Goal: Information Seeking & Learning: Find specific page/section

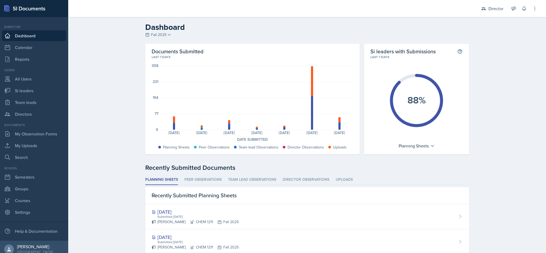
click at [524, 9] on icon at bounding box center [524, 8] width 5 height 5
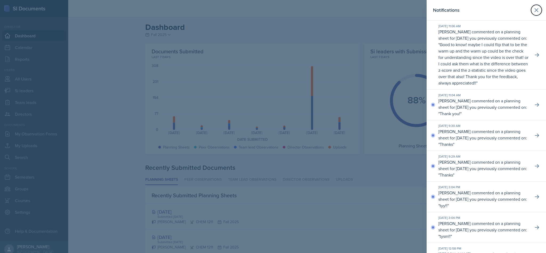
click at [531, 14] on button at bounding box center [536, 10] width 11 height 11
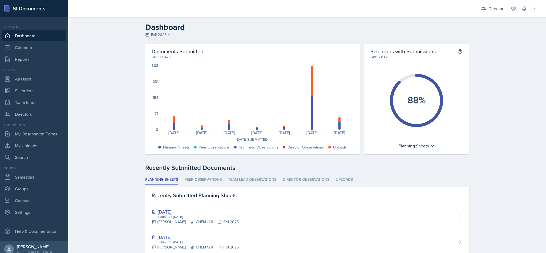
click at [517, 11] on button at bounding box center [514, 9] width 10 height 10
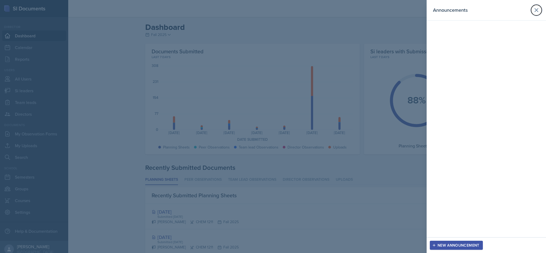
click at [542, 8] on button at bounding box center [536, 10] width 11 height 11
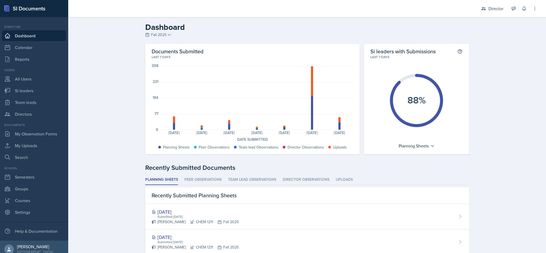
click at [525, 11] on icon at bounding box center [524, 8] width 5 height 5
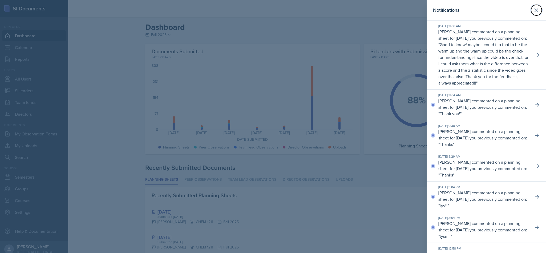
click at [534, 10] on button at bounding box center [536, 10] width 11 height 11
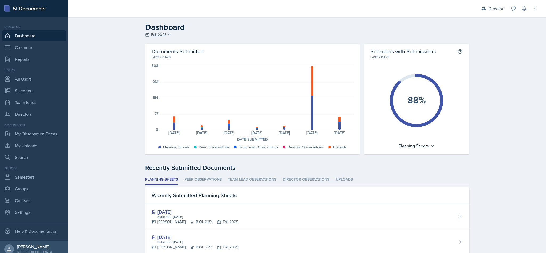
click at [518, 10] on div "Director Director Team lead Ka-Chow Crew / Spring 2025 Team lead Yoshi / Fall 2…" at bounding box center [506, 8] width 64 height 17
click at [524, 9] on icon at bounding box center [524, 8] width 5 height 5
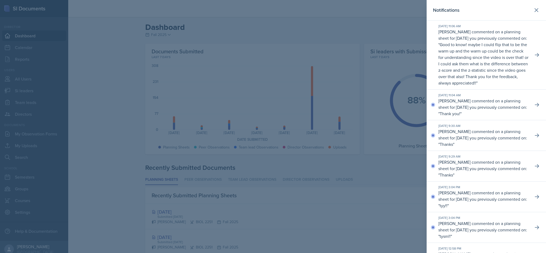
click at [535, 15] on header "Notifications" at bounding box center [486, 10] width 119 height 21
click at [534, 10] on icon at bounding box center [537, 10] width 6 height 6
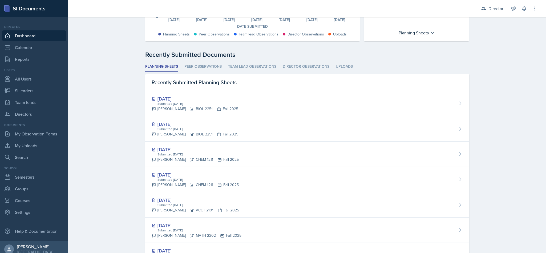
scroll to position [115, 0]
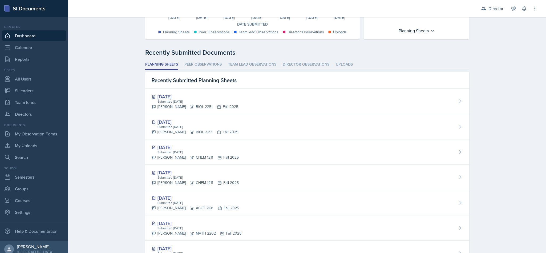
click at [348, 66] on li "Uploads" at bounding box center [344, 64] width 17 height 10
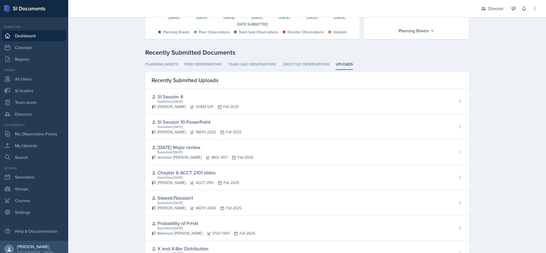
click at [166, 63] on li "Planning Sheets" at bounding box center [161, 64] width 33 height 10
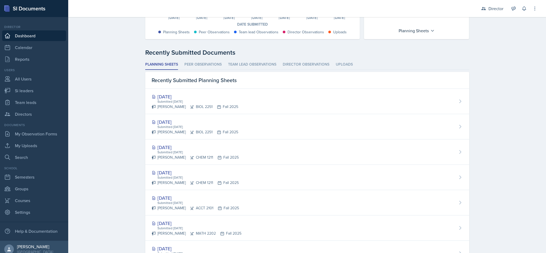
scroll to position [0, 0]
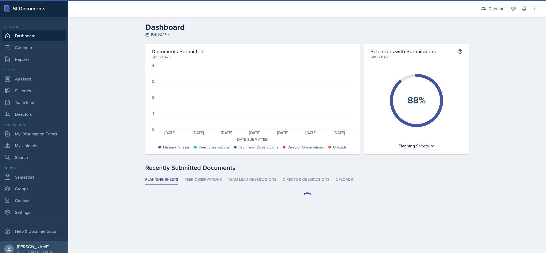
click at [488, 12] on div "Director" at bounding box center [492, 9] width 29 height 10
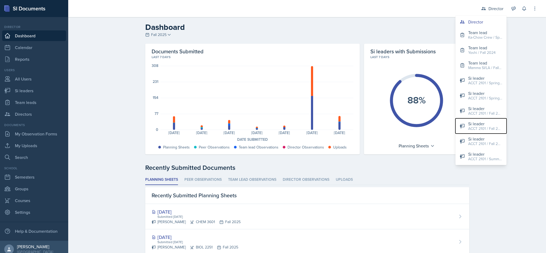
click at [491, 129] on div "ACCT 2101 / Fall 2023" at bounding box center [485, 129] width 34 height 6
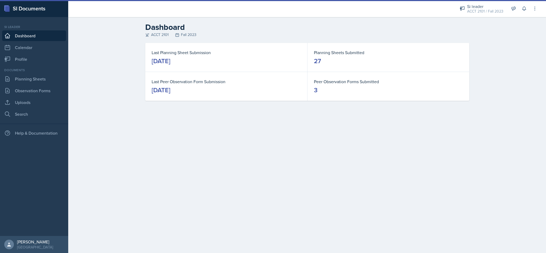
click at [489, 14] on div "Si leader ACCT 2101 / Fall 2023" at bounding box center [482, 9] width 50 height 14
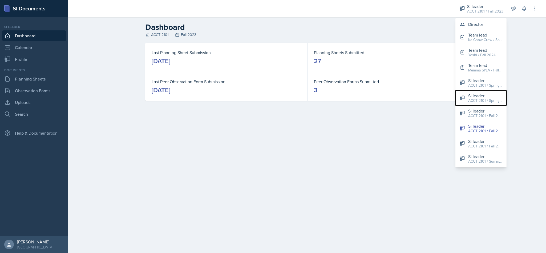
click at [492, 99] on div "ACCT 2101 / Spring 2025" at bounding box center [485, 101] width 34 height 6
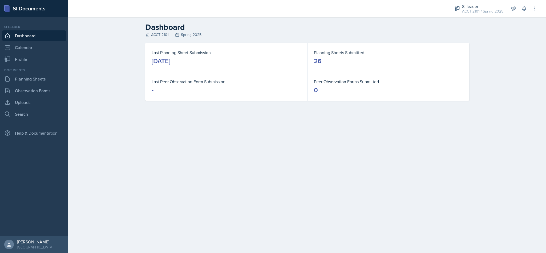
click at [496, 9] on div "ACCT 2101 / Spring 2025" at bounding box center [482, 12] width 41 height 6
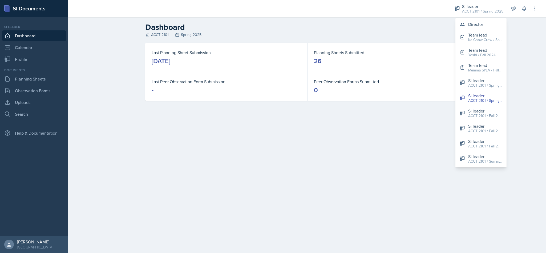
click at [491, 141] on div "Si leader" at bounding box center [485, 141] width 34 height 6
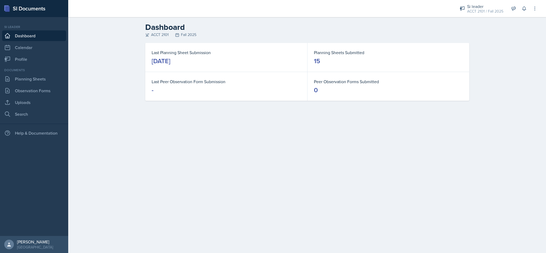
click at [524, 8] on icon at bounding box center [524, 8] width 5 height 5
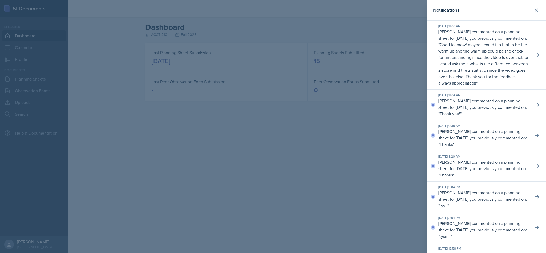
click at [531, 15] on button at bounding box center [536, 10] width 11 height 11
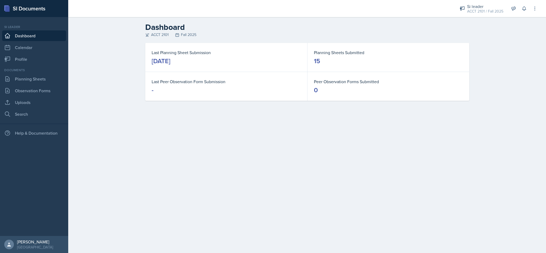
click at [479, 14] on div "ACCT 2101 / Fall 2025" at bounding box center [485, 12] width 36 height 6
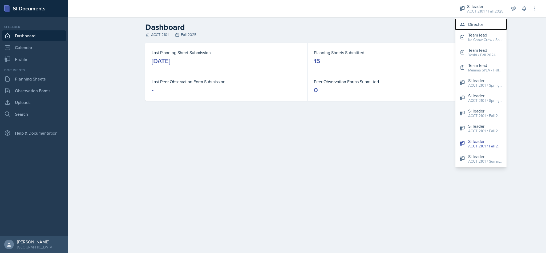
click at [479, 23] on div "Director" at bounding box center [475, 24] width 15 height 6
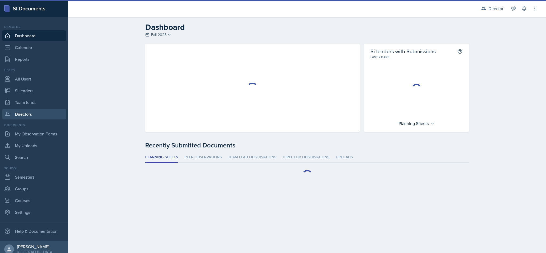
click at [37, 118] on link "Directors" at bounding box center [34, 114] width 64 height 11
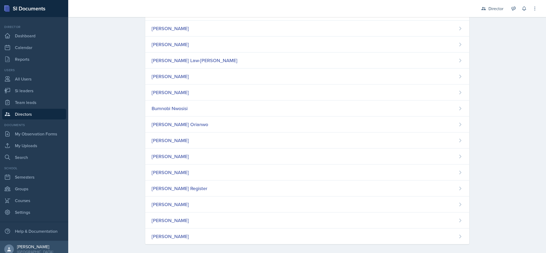
scroll to position [167, 0]
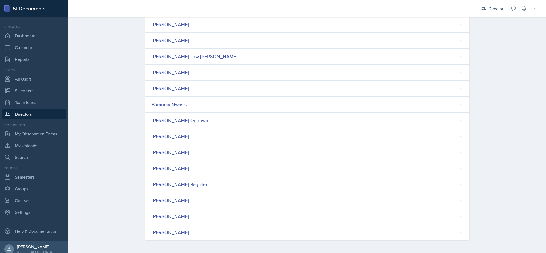
click at [344, 233] on div "Christian Wiggins" at bounding box center [307, 232] width 324 height 16
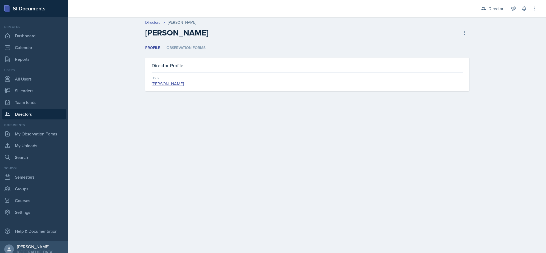
click at [185, 59] on div "Director Profile User Christian Wiggins" at bounding box center [307, 75] width 324 height 34
click at [195, 49] on li "Observation Forms" at bounding box center [186, 48] width 39 height 10
click at [199, 44] on li "Observation Forms" at bounding box center [186, 48] width 39 height 10
click at [25, 106] on link "Team leads" at bounding box center [34, 102] width 64 height 11
select select "2bed604d-1099-4043-b1bc-2365e8740244"
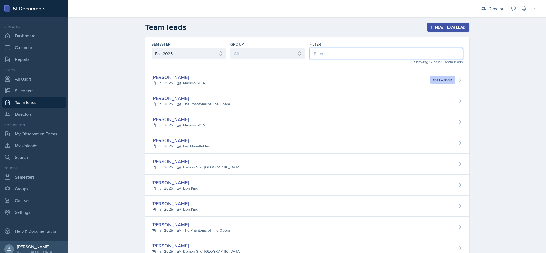
click at [360, 52] on input at bounding box center [387, 53] width 154 height 11
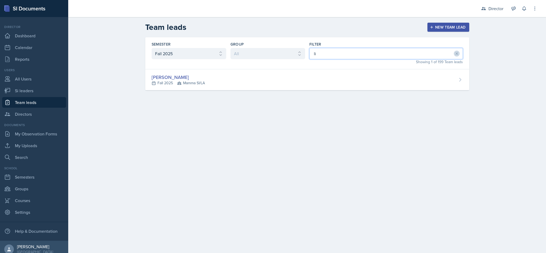
type input "l"
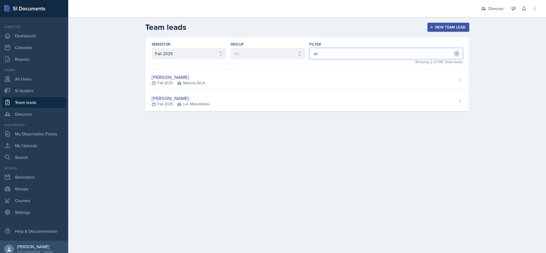
type input "eth"
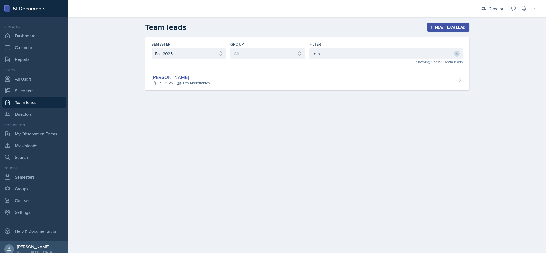
click at [351, 83] on div "[PERSON_NAME] Fall 2025 Les Mariettables" at bounding box center [307, 79] width 324 height 21
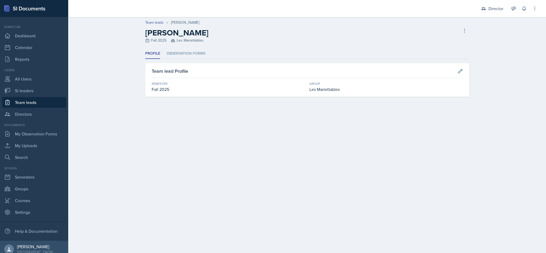
click at [193, 57] on li "Observation Forms" at bounding box center [186, 54] width 39 height 10
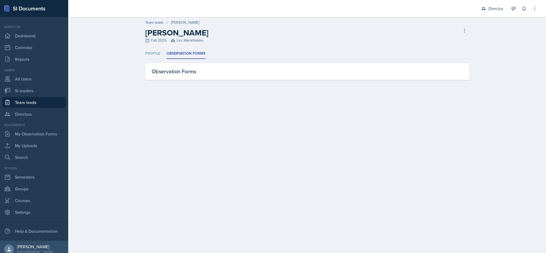
click at [153, 57] on li "Profile" at bounding box center [152, 54] width 15 height 10
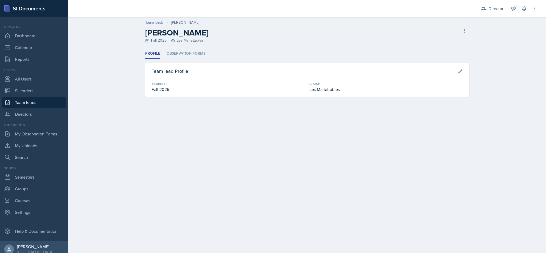
click at [188, 58] on li "Observation Forms" at bounding box center [186, 54] width 39 height 10
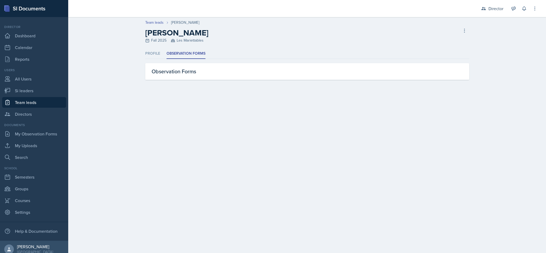
click at [487, 12] on div "Director" at bounding box center [492, 9] width 29 height 10
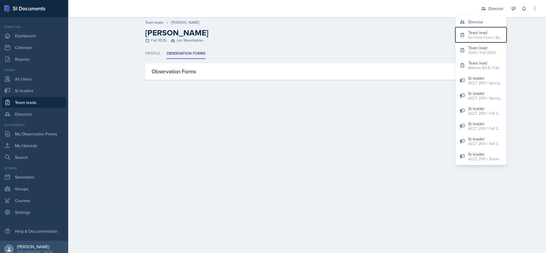
click at [490, 35] on div "Ka-Chow Crew / Spring 2025" at bounding box center [485, 38] width 34 height 6
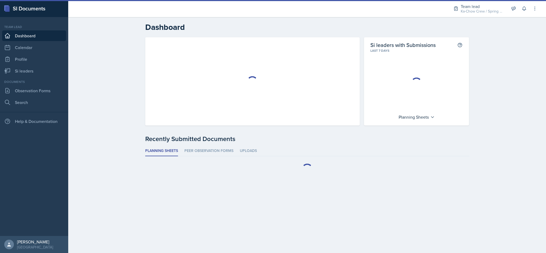
click at [488, 12] on div "Ka-Chow Crew / Spring 2025" at bounding box center [482, 12] width 43 height 6
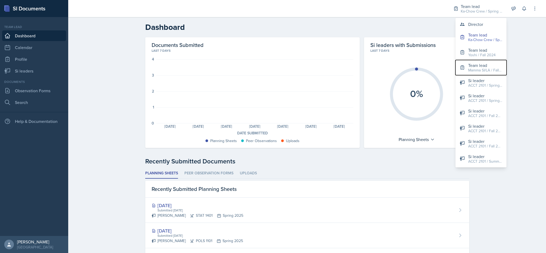
click at [488, 66] on div "Team lead" at bounding box center [485, 65] width 34 height 6
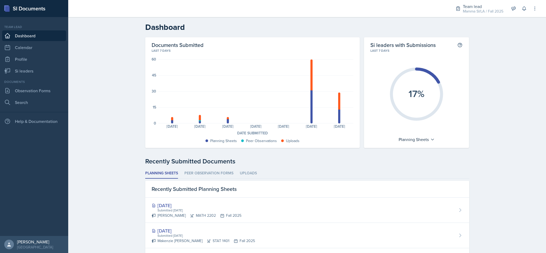
click at [51, 0] on div "SI Documents" at bounding box center [34, 8] width 68 height 17
